Goal: Task Accomplishment & Management: Manage account settings

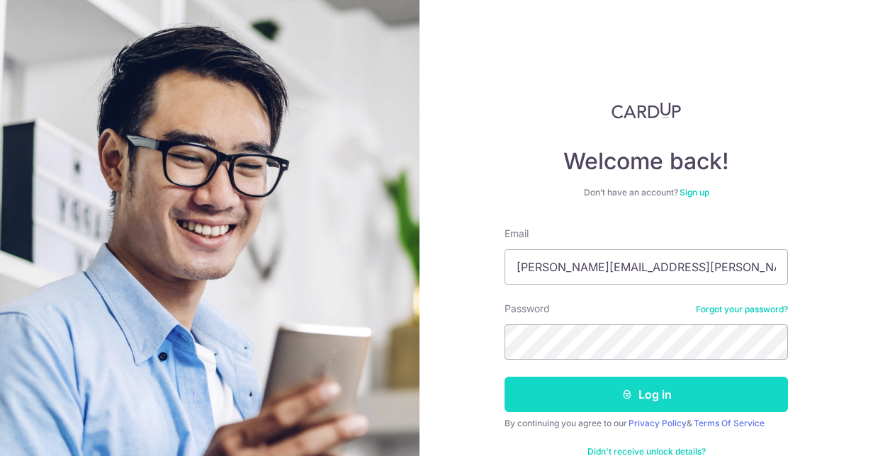
click at [656, 397] on button "Log in" at bounding box center [645, 394] width 283 height 35
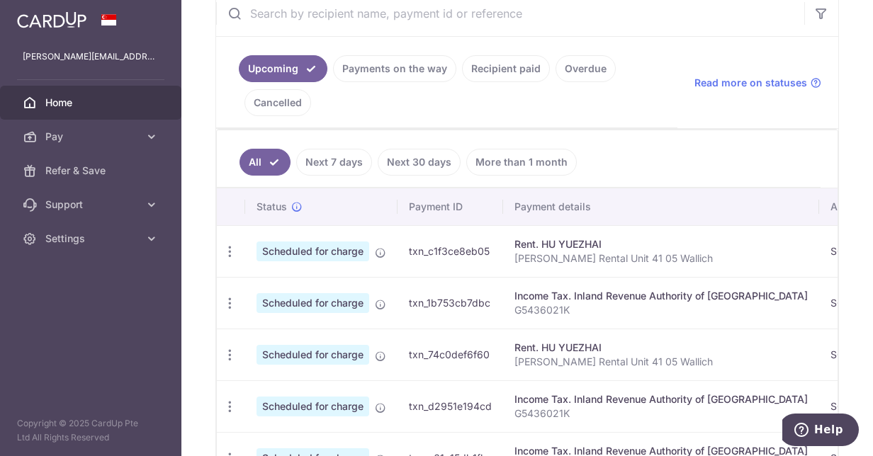
scroll to position [213, 0]
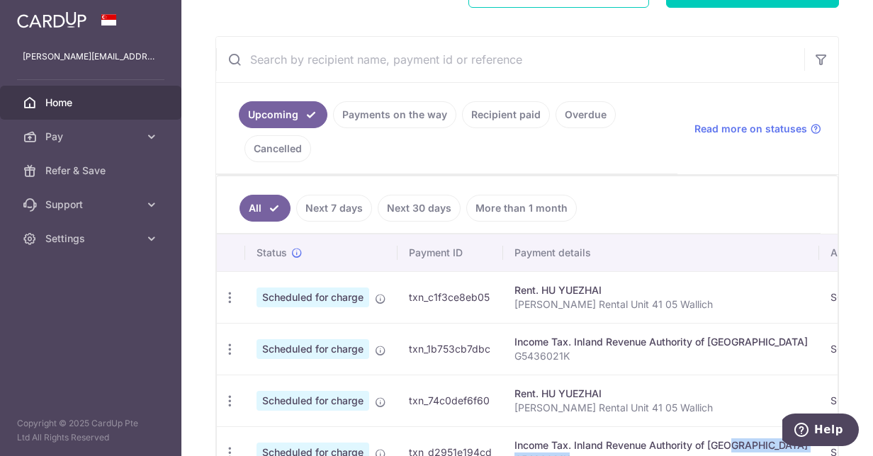
drag, startPoint x: 686, startPoint y: 453, endPoint x: 742, endPoint y: 460, distance: 56.5
click at [742, 456] on html "[PERSON_NAME][EMAIL_ADDRESS][PERSON_NAME][DOMAIN_NAME] Home Pay Payments Recipi…" at bounding box center [436, 228] width 873 height 456
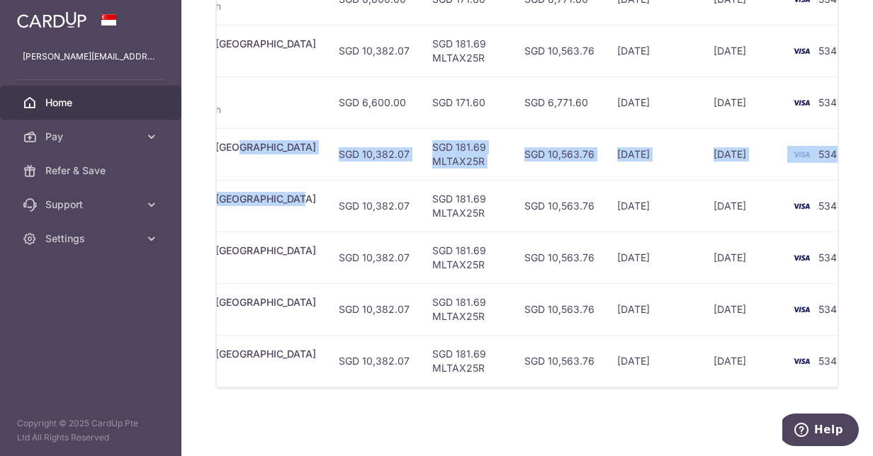
scroll to position [252, 0]
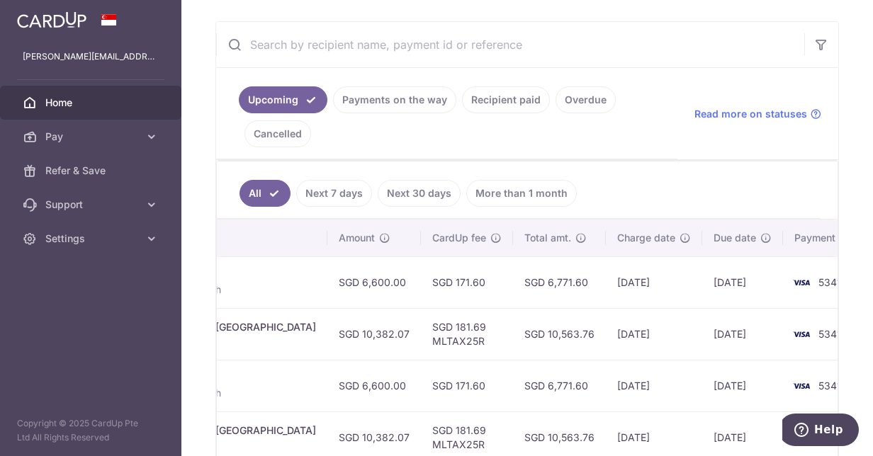
click at [507, 95] on link "Recipient paid" at bounding box center [506, 99] width 88 height 27
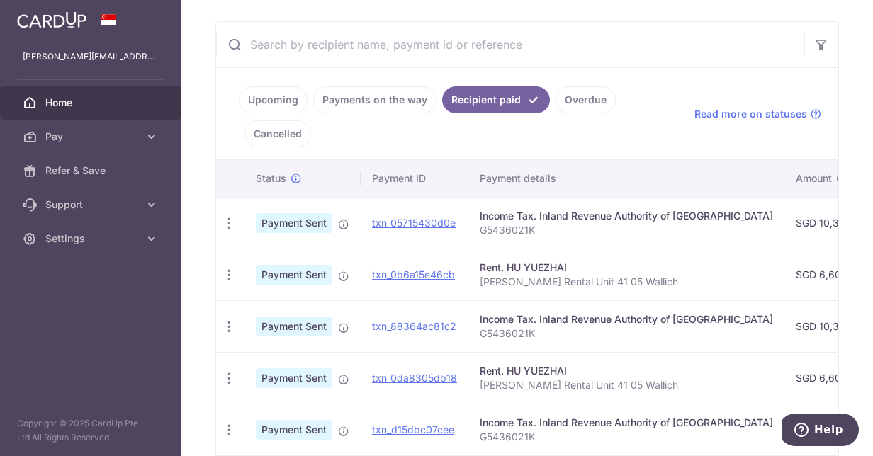
drag, startPoint x: 586, startPoint y: 453, endPoint x: 679, endPoint y: 458, distance: 92.9
click at [679, 456] on html "[PERSON_NAME][EMAIL_ADDRESS][PERSON_NAME][DOMAIN_NAME] Home Pay Payments Recipi…" at bounding box center [436, 228] width 873 height 456
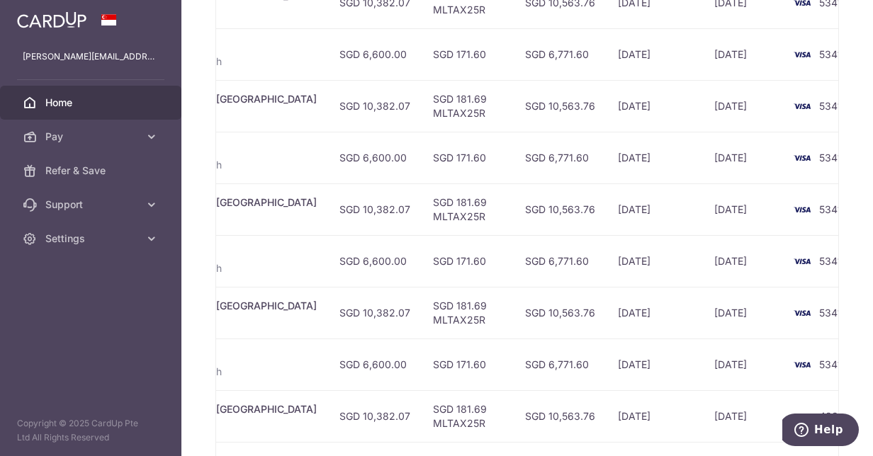
scroll to position [331, 0]
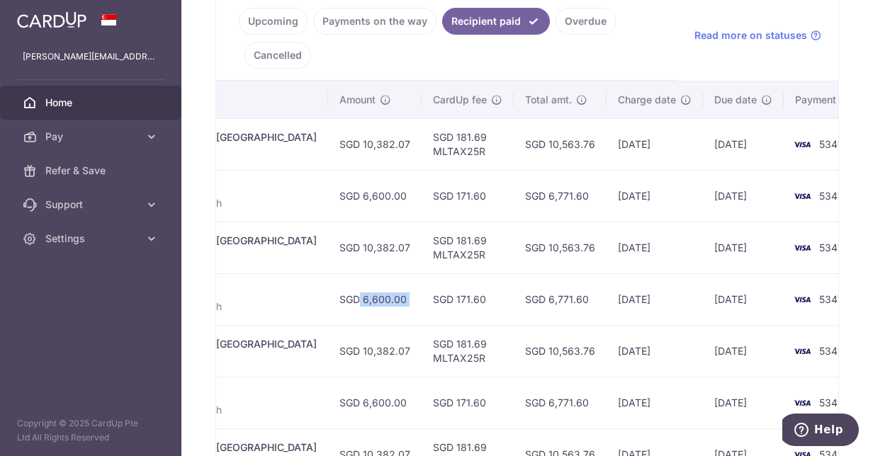
drag, startPoint x: 284, startPoint y: 305, endPoint x: 375, endPoint y: 318, distance: 91.7
click at [375, 318] on tr "PDF Receipt Payment Sent txn_0da8305db18 Rent. HU YUEZHAI [PERSON_NAME] Rental …" at bounding box center [325, 299] width 1131 height 52
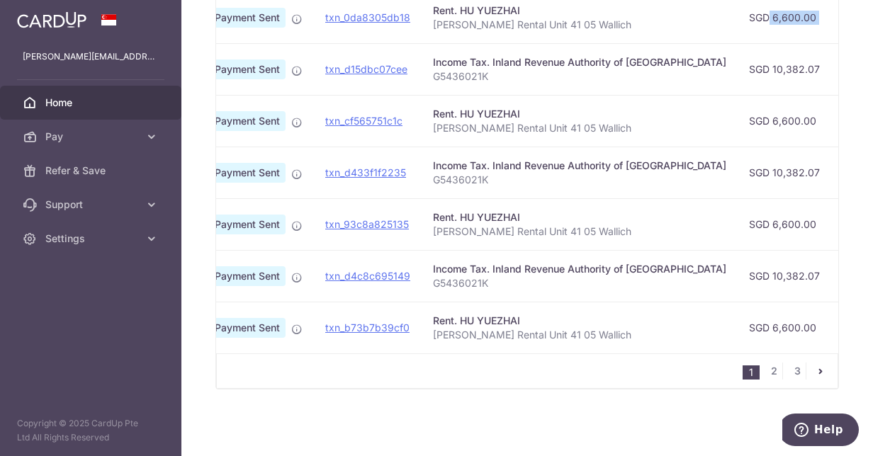
scroll to position [0, 0]
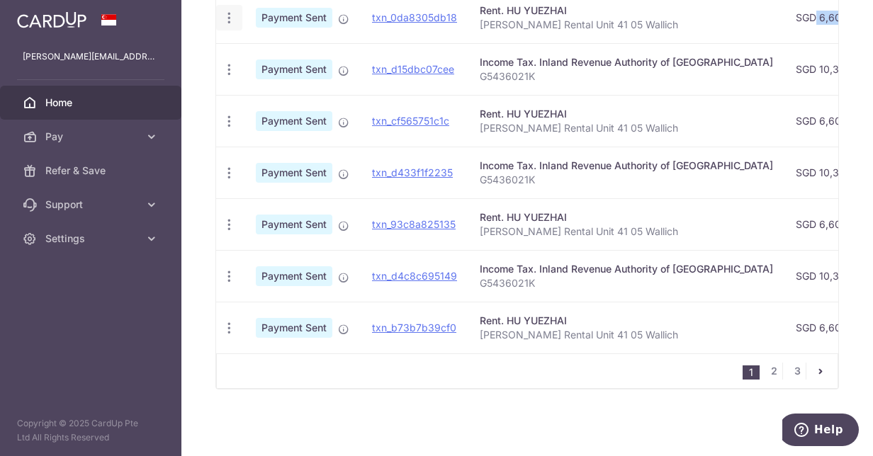
click at [228, 12] on icon "button" at bounding box center [229, 18] width 15 height 15
click at [269, 55] on span "PDF Receipt" at bounding box center [304, 57] width 96 height 14
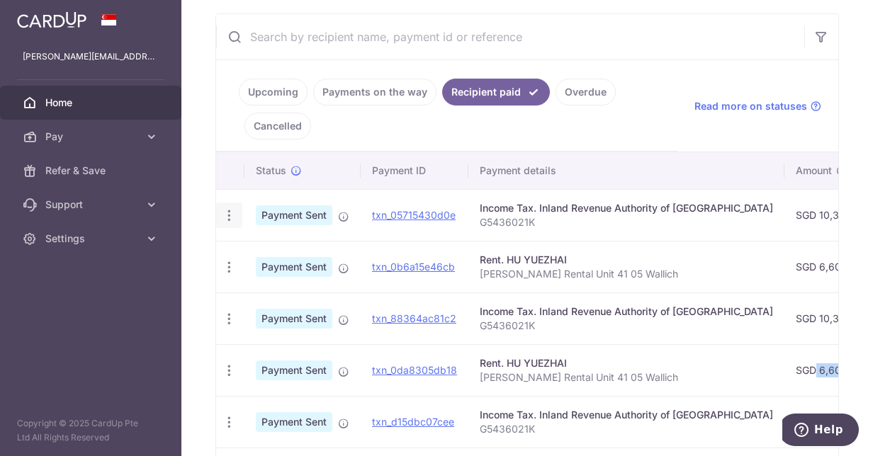
click at [230, 213] on icon "button" at bounding box center [229, 215] width 15 height 15
click at [228, 215] on icon "button" at bounding box center [229, 215] width 15 height 15
click at [260, 89] on link "Upcoming" at bounding box center [273, 92] width 69 height 27
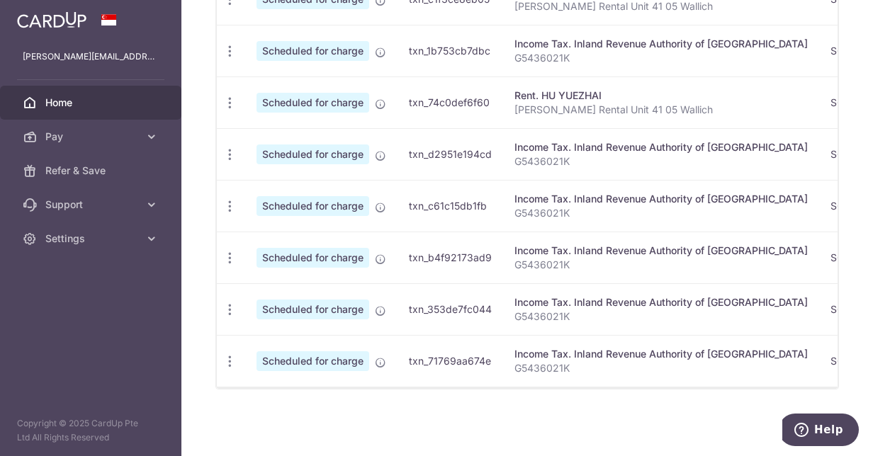
scroll to position [181, 0]
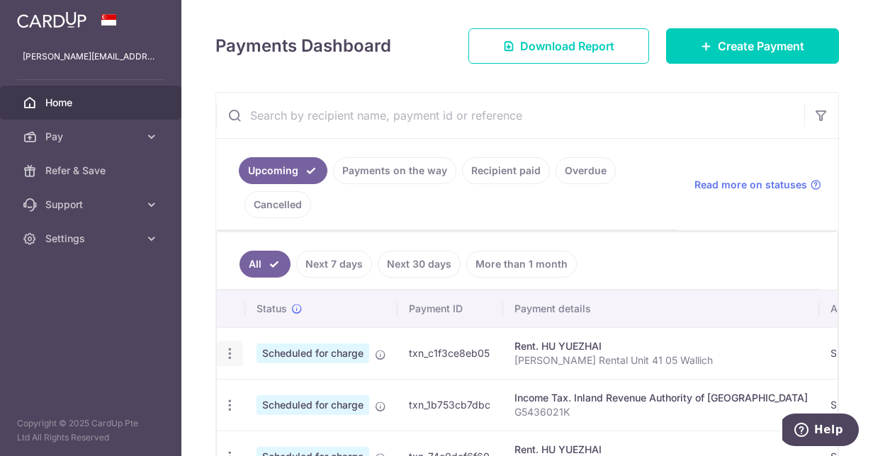
click at [229, 351] on icon "button" at bounding box center [229, 353] width 15 height 15
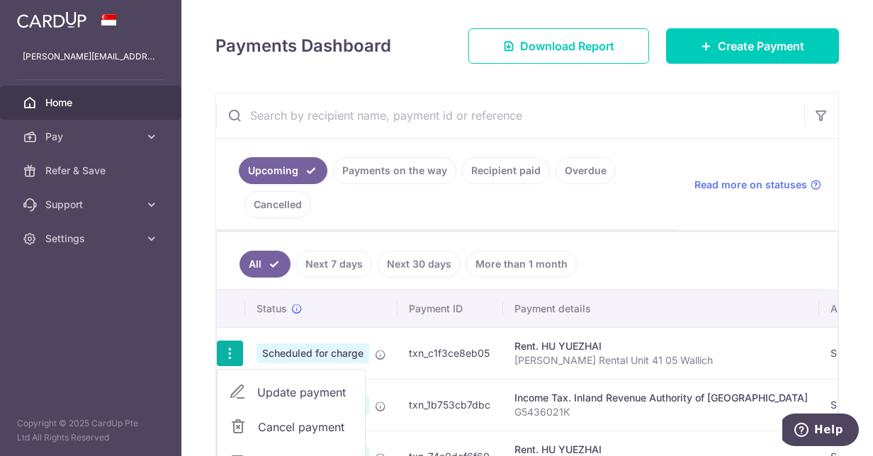
click at [267, 388] on span "Update payment" at bounding box center [305, 392] width 96 height 17
radio input "true"
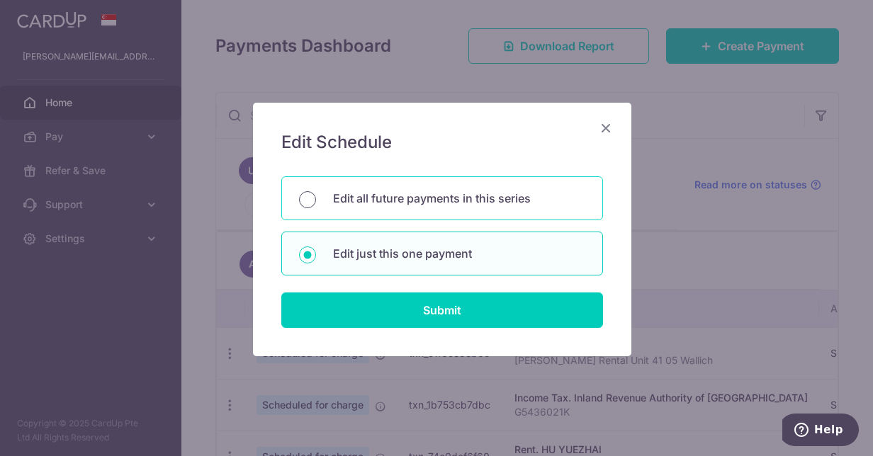
click at [303, 198] on input "Edit all future payments in this series" at bounding box center [307, 199] width 17 height 17
radio input "true"
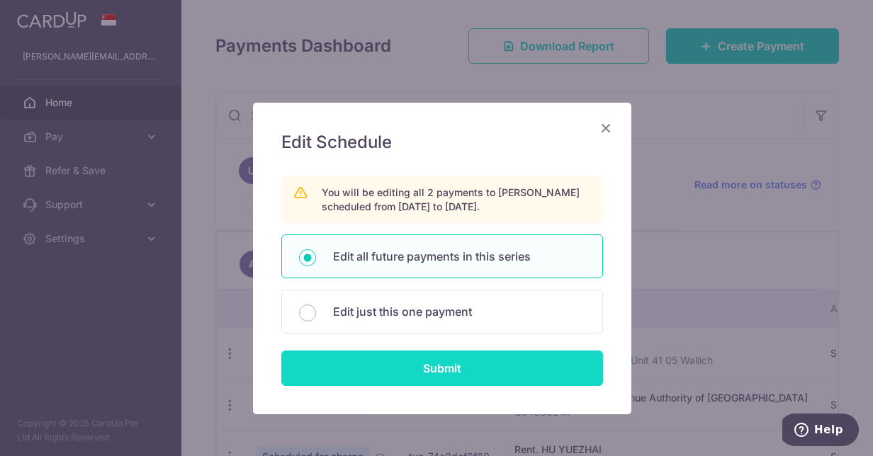
click at [439, 370] on input "Submit" at bounding box center [442, 368] width 322 height 35
radio input "true"
type input "6,600.00"
type input "[PERSON_NAME] Rental Unit 41 05 Wallich"
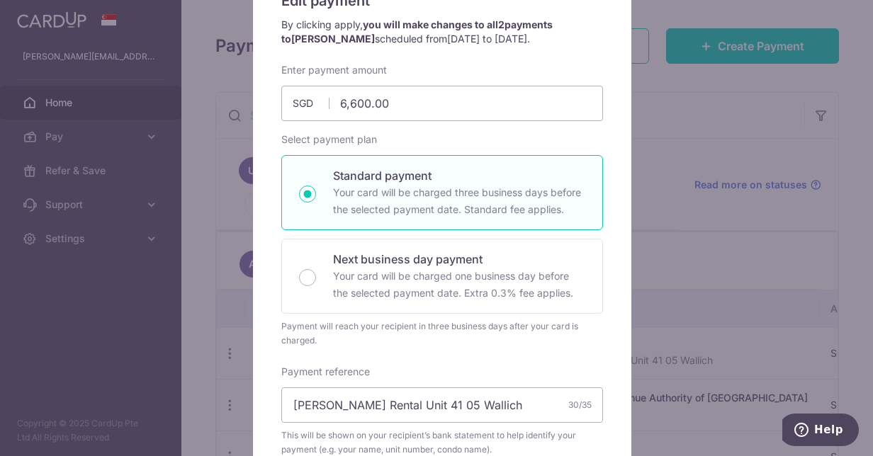
scroll to position [0, 0]
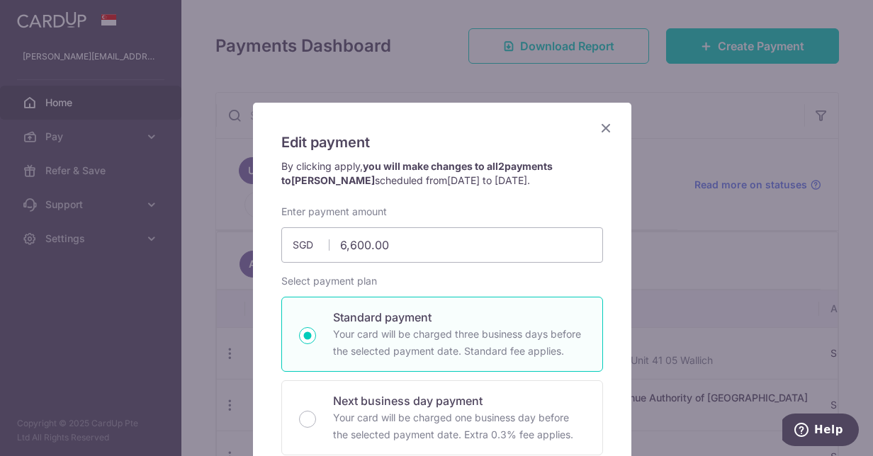
click at [602, 125] on icon "Close" at bounding box center [605, 128] width 17 height 18
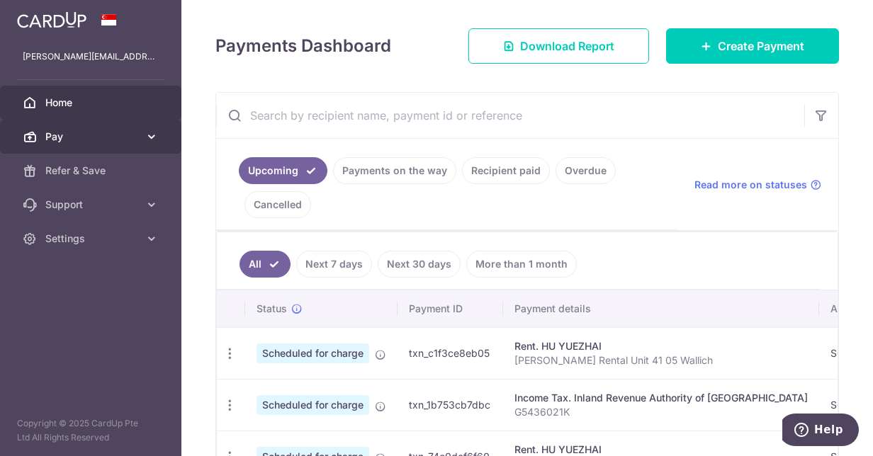
click at [152, 135] on icon at bounding box center [152, 137] width 14 height 14
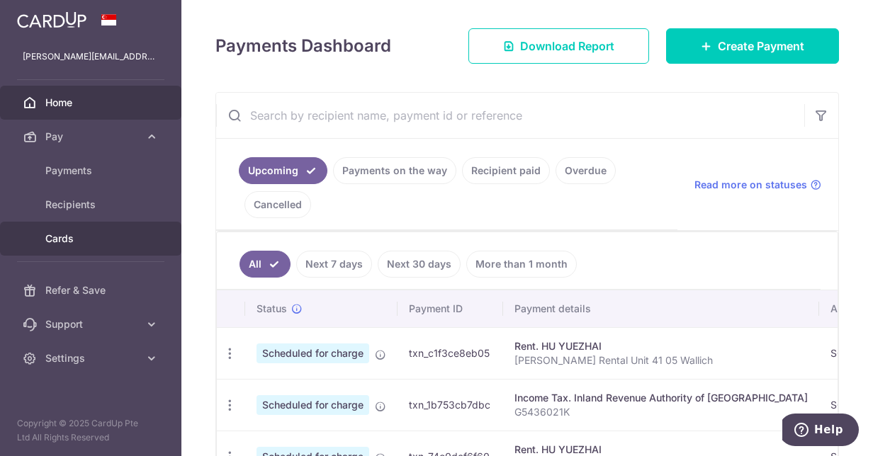
click at [65, 238] on span "Cards" at bounding box center [92, 239] width 94 height 14
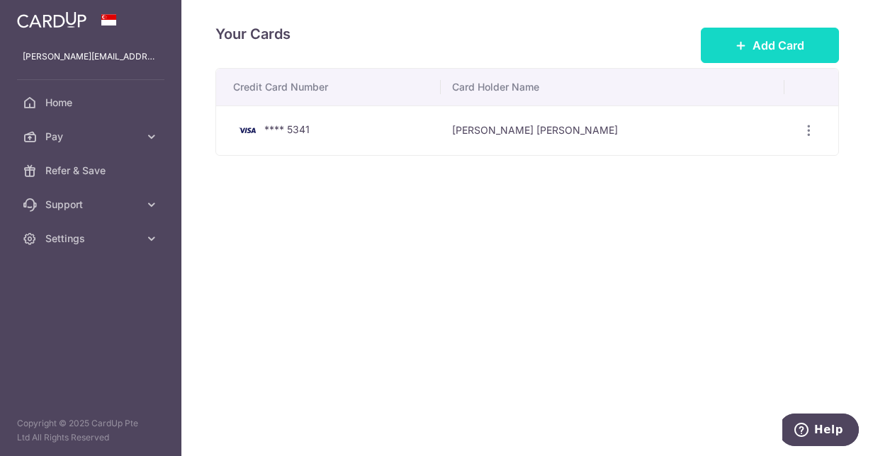
click at [772, 38] on span "Add Card" at bounding box center [778, 45] width 52 height 17
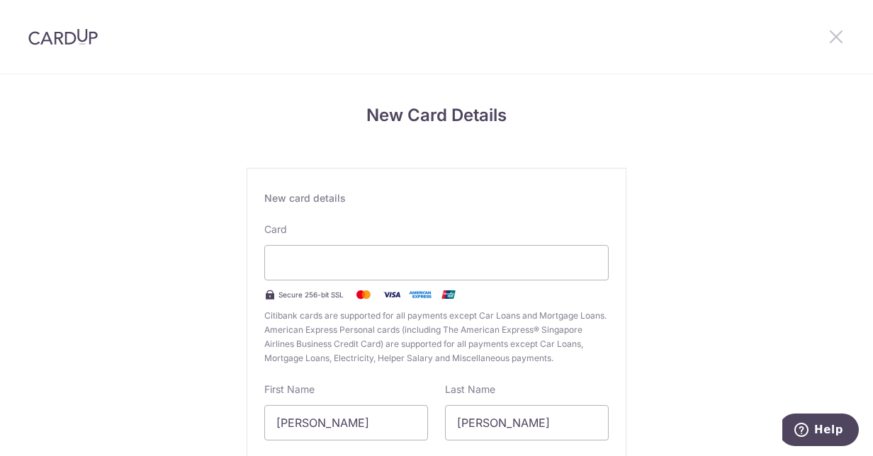
click at [836, 37] on icon at bounding box center [835, 37] width 17 height 18
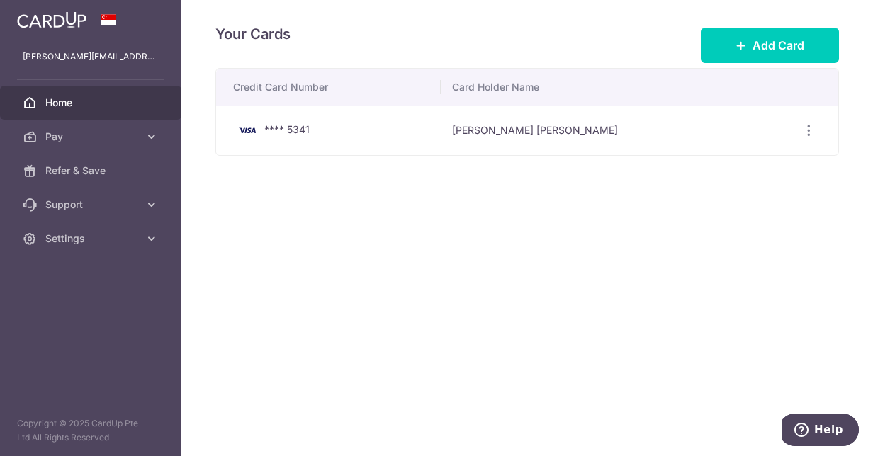
click at [57, 101] on span "Home" at bounding box center [92, 103] width 94 height 14
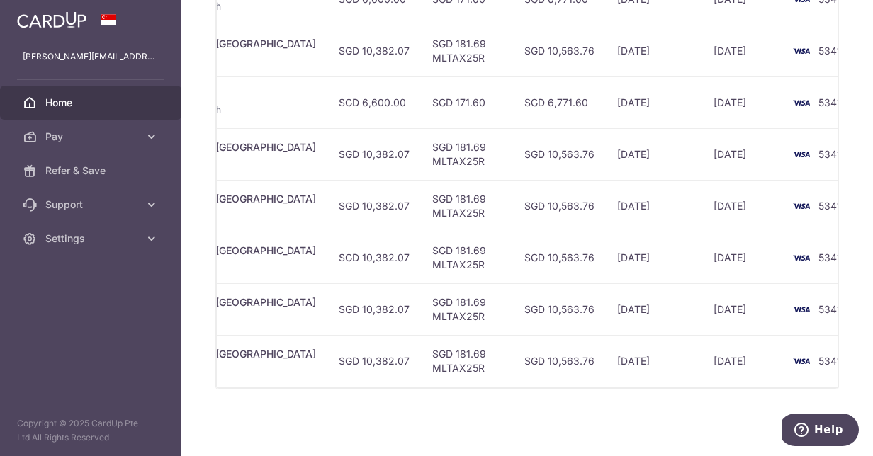
scroll to position [394, 0]
